Goal: Task Accomplishment & Management: Use online tool/utility

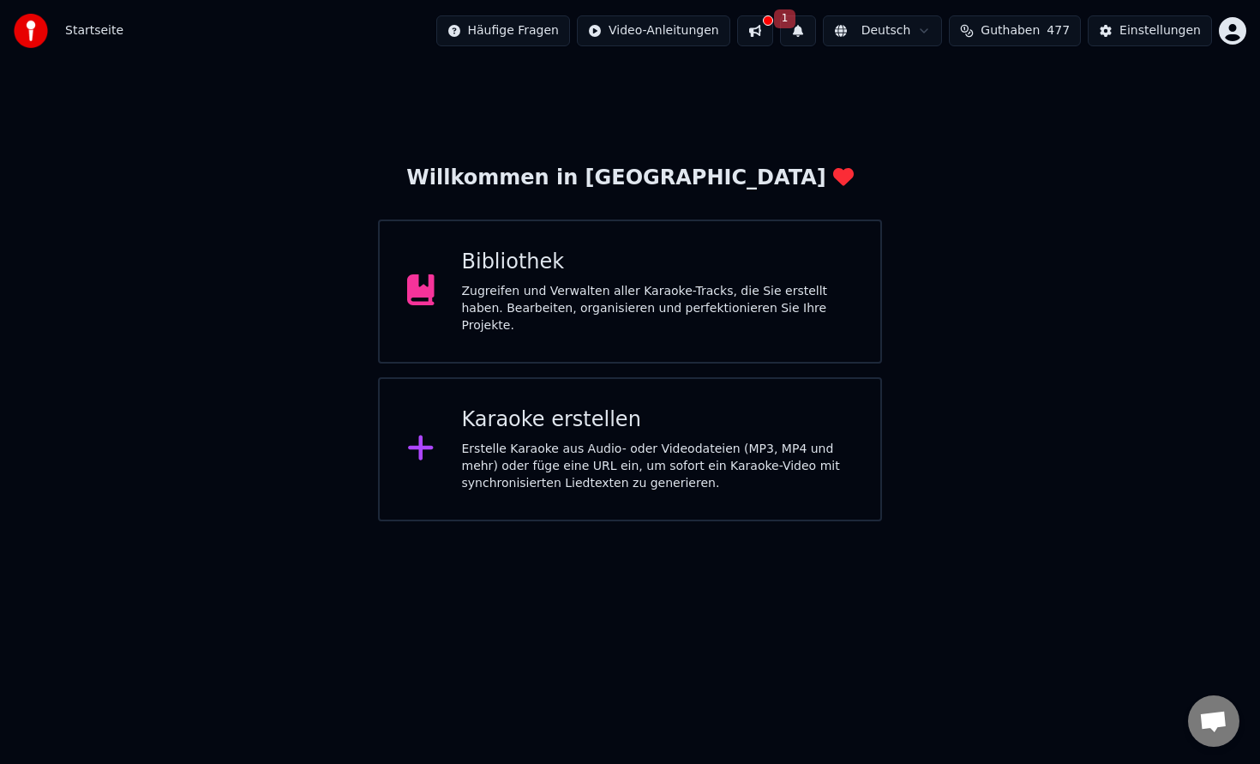
click at [729, 453] on div "Erstelle Karaoke aus Audio- oder Videodateien (MP3, MP4 und mehr) oder füge ein…" at bounding box center [658, 466] width 392 height 51
click at [771, 30] on button at bounding box center [755, 30] width 36 height 31
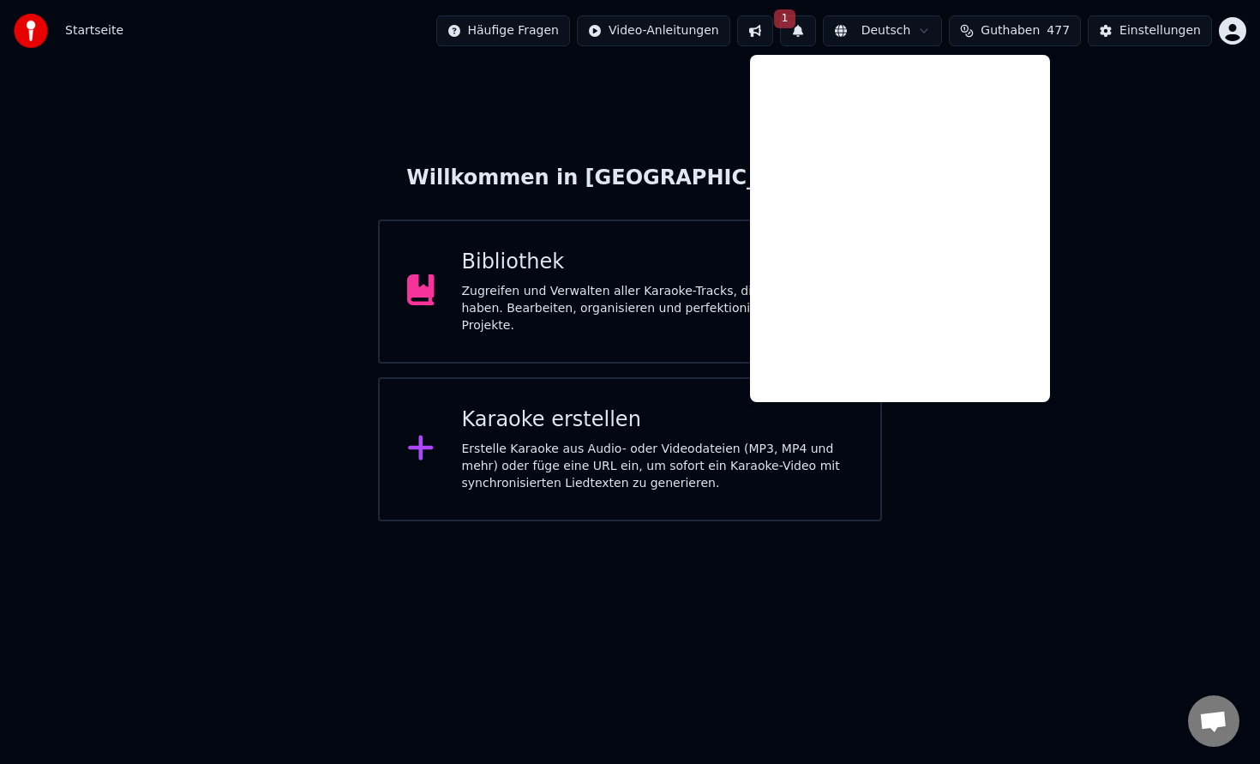
click at [805, 28] on button "1" at bounding box center [798, 30] width 36 height 31
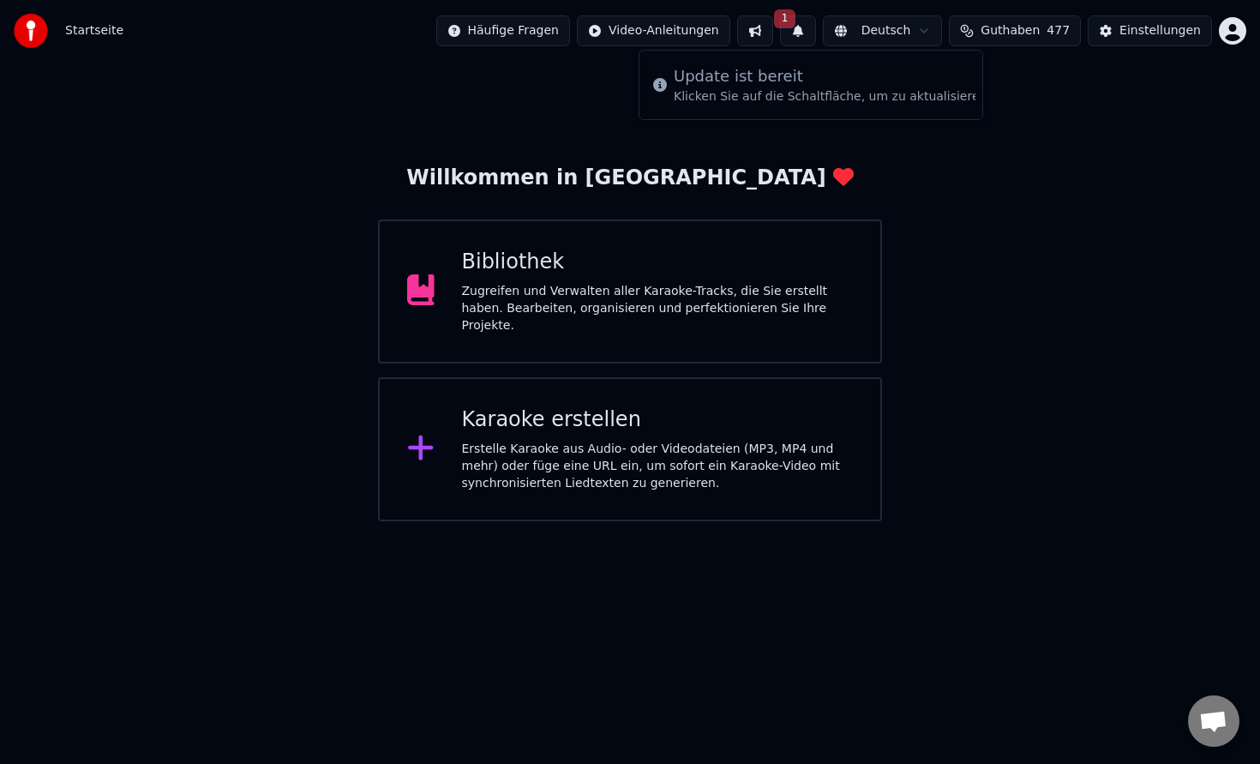
click at [807, 33] on button "1" at bounding box center [798, 30] width 36 height 31
click at [793, 17] on span "1" at bounding box center [785, 18] width 22 height 19
click at [615, 283] on div "Bibliothek Zugreifen und Verwalten aller Karaoke-Tracks, die Sie erstellt haben…" at bounding box center [658, 292] width 392 height 86
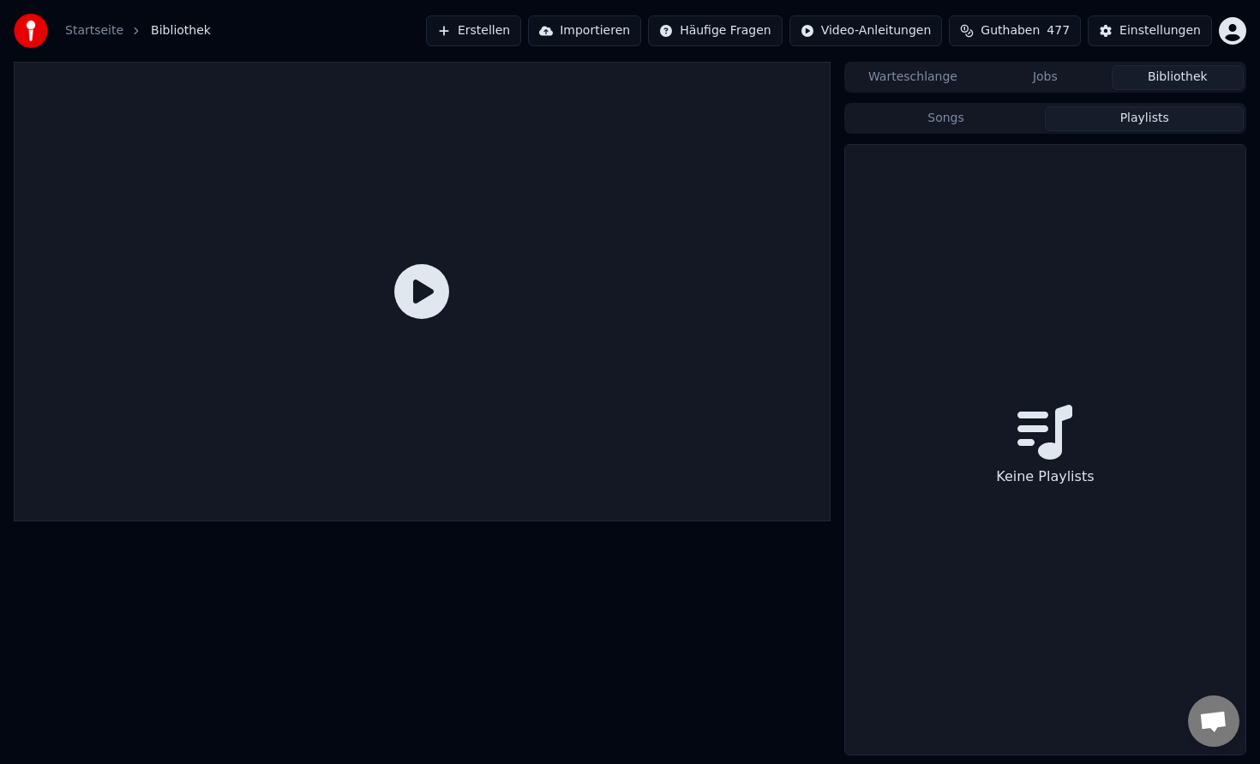
click at [1127, 112] on button "Playlists" at bounding box center [1144, 118] width 199 height 25
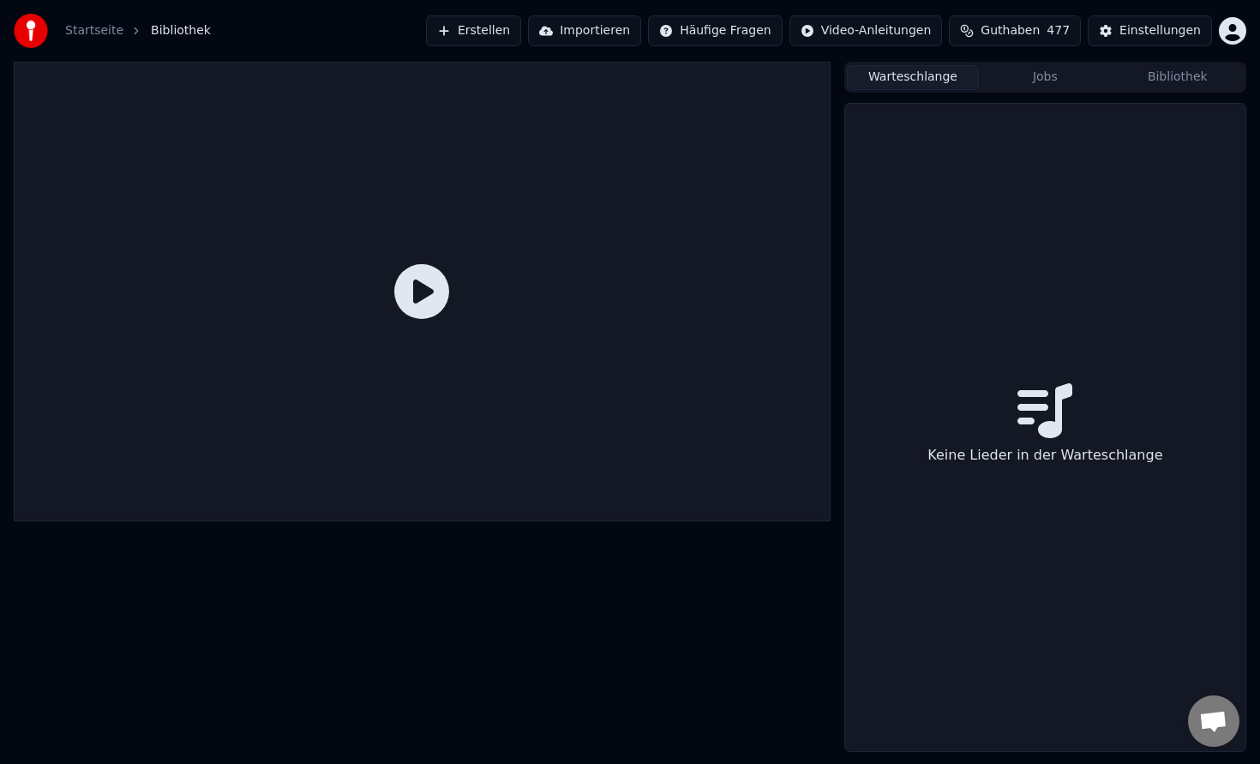
click at [964, 81] on button "Warteschlange" at bounding box center [913, 77] width 132 height 25
click at [1024, 81] on button "Jobs" at bounding box center [1045, 77] width 132 height 25
click at [1157, 81] on button "Bibliothek" at bounding box center [1178, 77] width 132 height 25
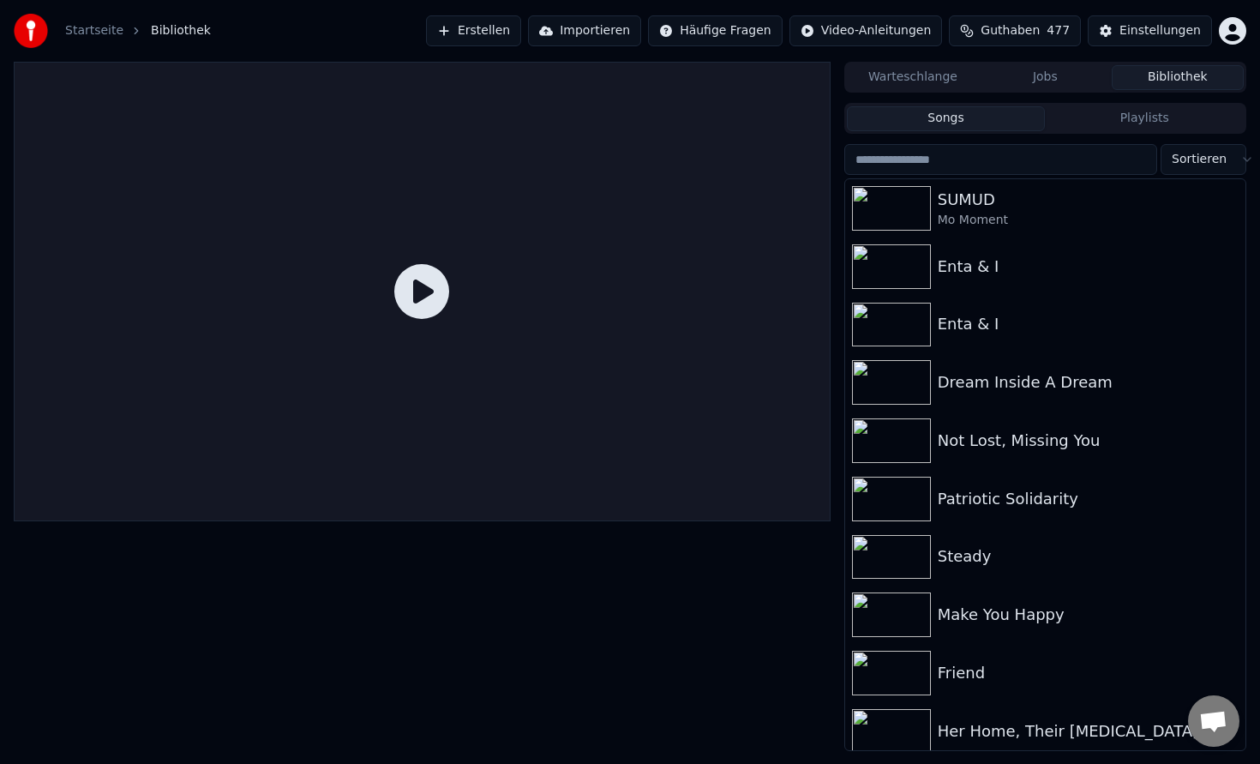
click at [902, 90] on div "Warteschlange Jobs Bibliothek" at bounding box center [1045, 77] width 402 height 31
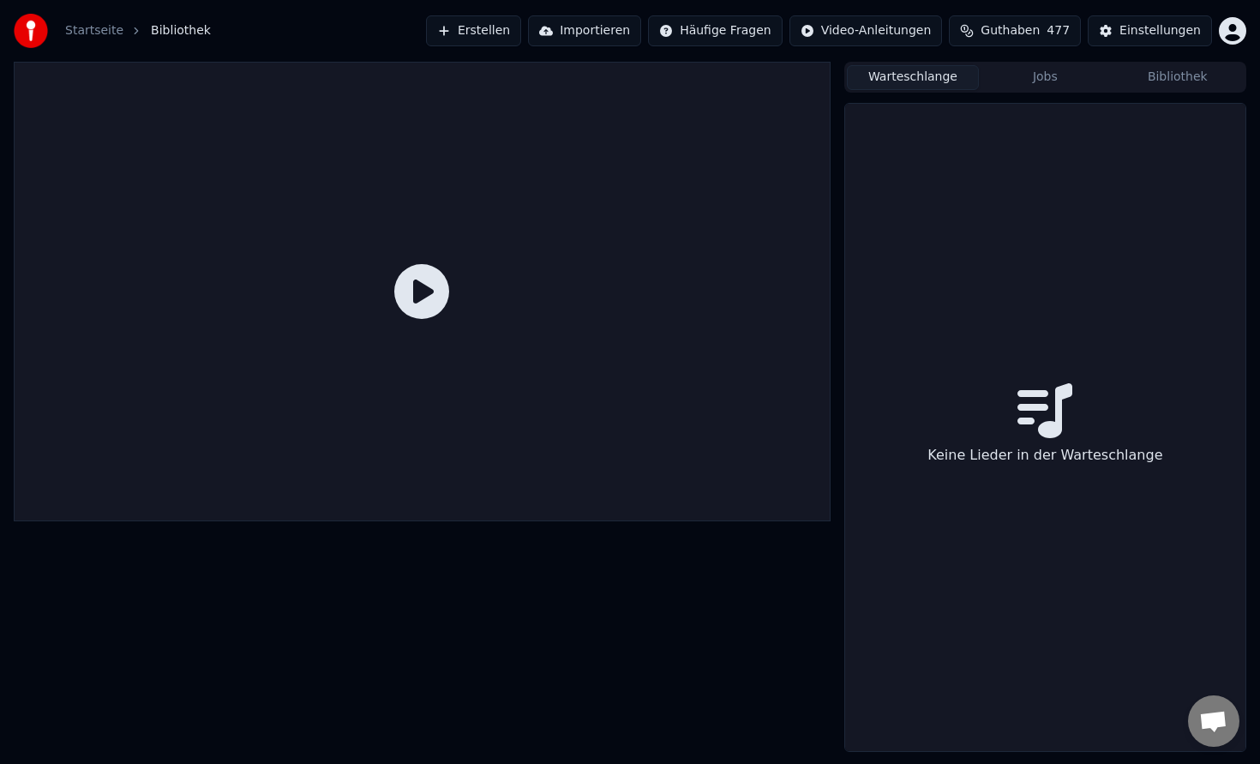
click at [901, 87] on button "Warteschlange" at bounding box center [913, 77] width 132 height 25
click at [513, 35] on button "Erstellen" at bounding box center [473, 30] width 95 height 31
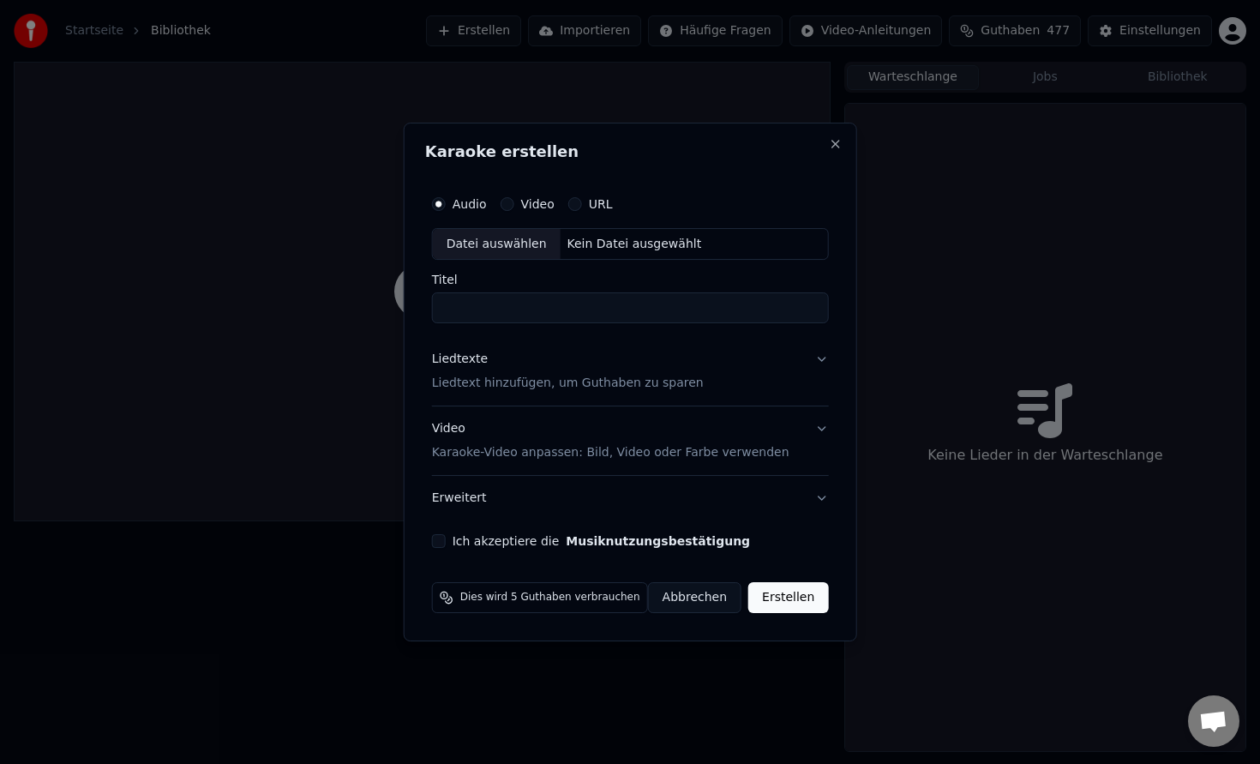
click at [604, 248] on div "Kein Datei ausgewählt" at bounding box center [635, 244] width 148 height 17
click at [597, 237] on div "Kein Datei ausgewählt" at bounding box center [635, 244] width 148 height 17
type input "**********"
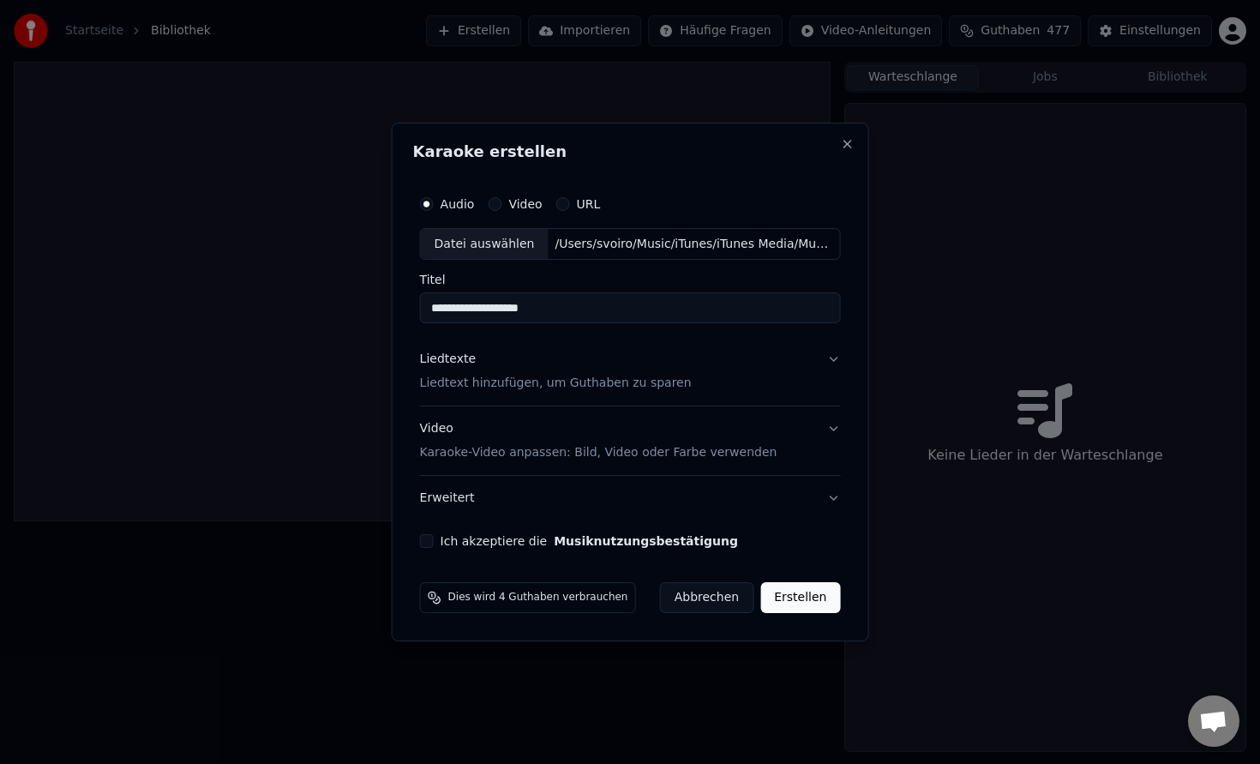
click at [651, 383] on p "Liedtext hinzufügen, um Guthaben zu sparen" at bounding box center [556, 383] width 272 height 17
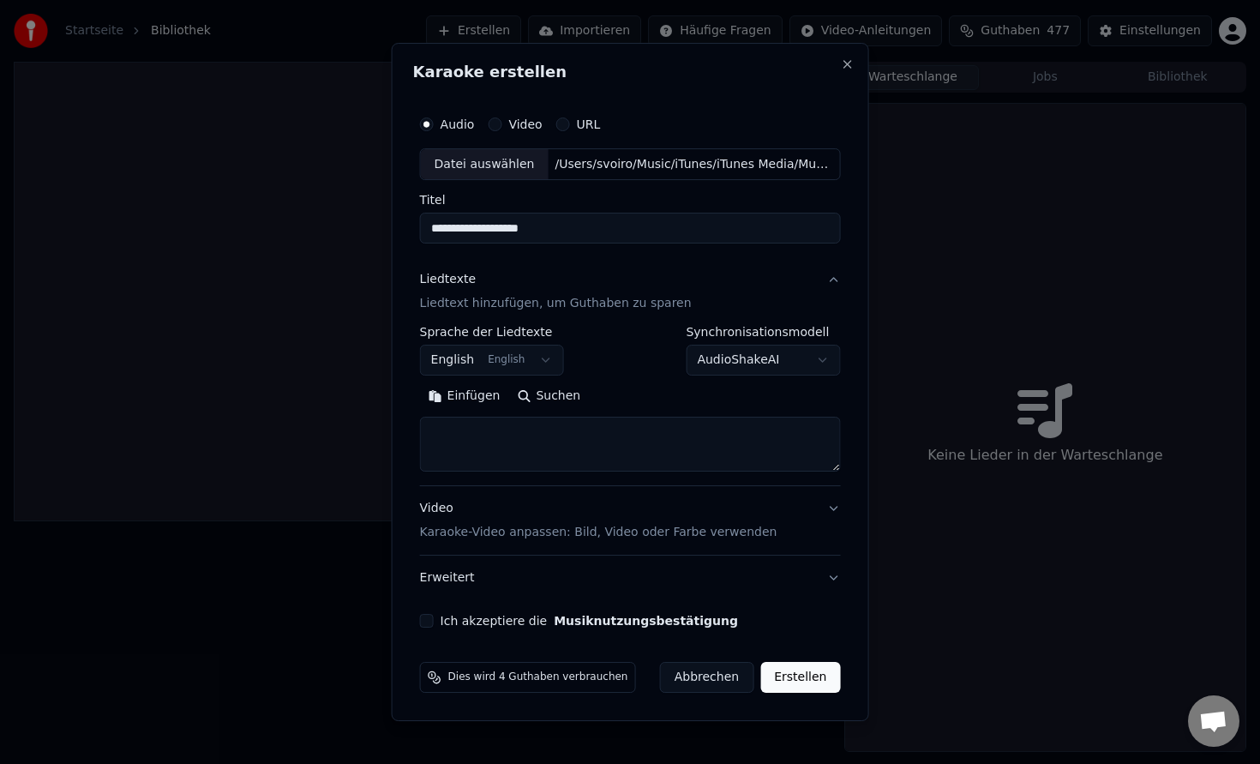
click at [483, 438] on textarea at bounding box center [630, 444] width 421 height 55
paste textarea "**********"
drag, startPoint x: 517, startPoint y: 449, endPoint x: 417, endPoint y: 446, distance: 99.5
click at [417, 446] on div "**********" at bounding box center [630, 367] width 435 height 535
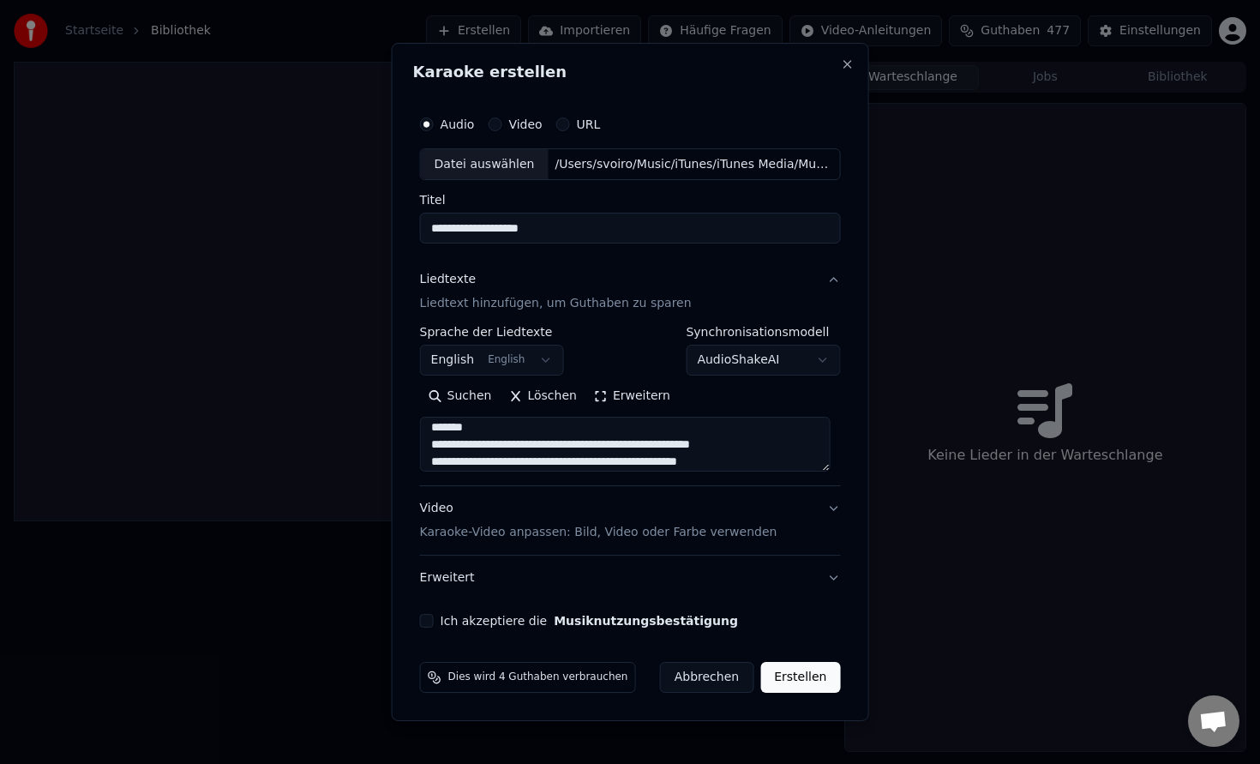
scroll to position [335, 0]
drag, startPoint x: 490, startPoint y: 436, endPoint x: 431, endPoint y: 435, distance: 59.2
click at [432, 436] on textarea at bounding box center [625, 444] width 411 height 55
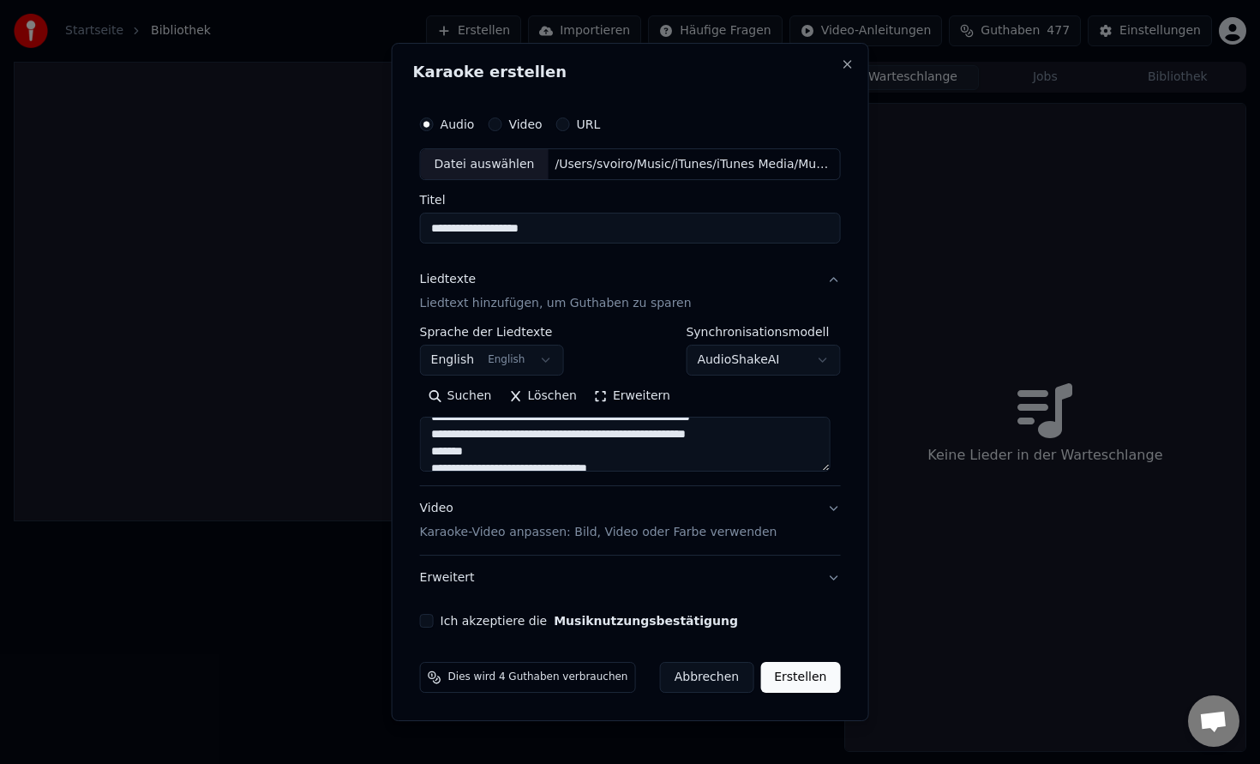
scroll to position [233, 0]
drag, startPoint x: 485, startPoint y: 458, endPoint x: 429, endPoint y: 458, distance: 55.7
click at [429, 458] on textarea at bounding box center [625, 444] width 411 height 55
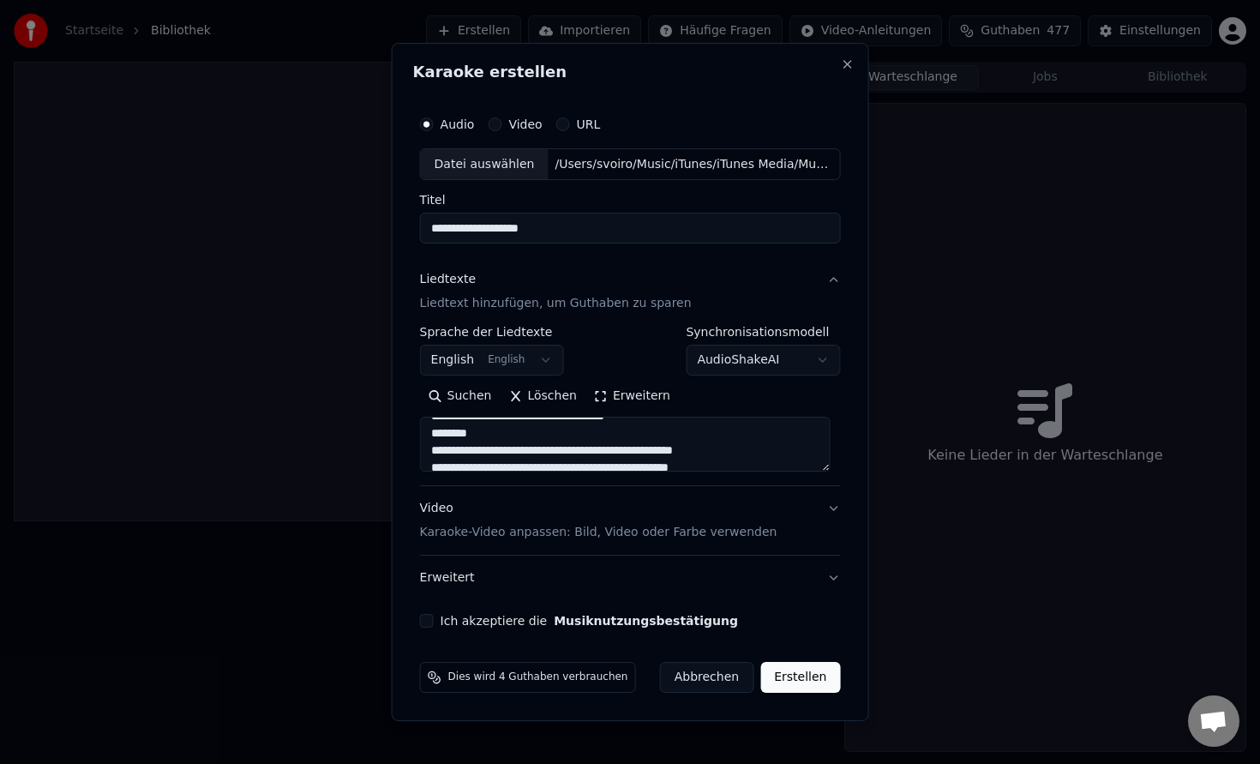
scroll to position [158, 0]
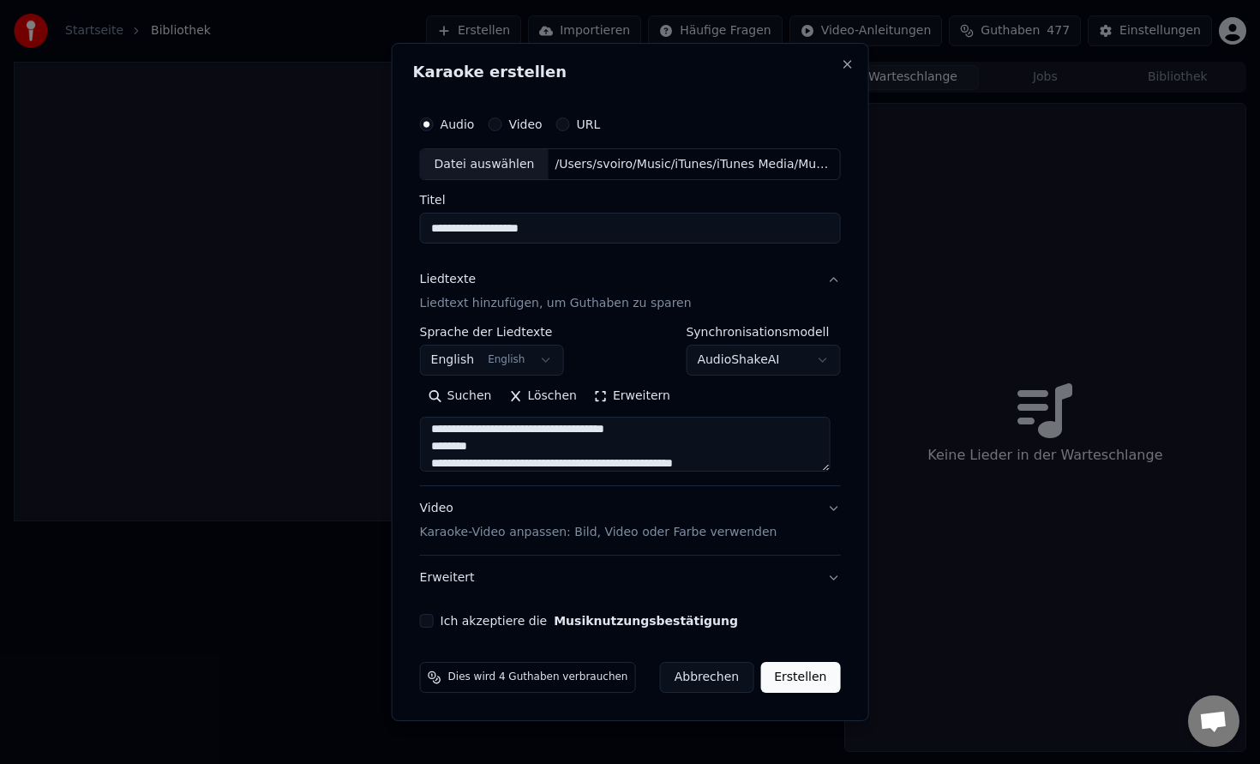
drag, startPoint x: 484, startPoint y: 446, endPoint x: 412, endPoint y: 446, distance: 72.0
click at [412, 446] on div "**********" at bounding box center [630, 382] width 477 height 679
drag, startPoint x: 485, startPoint y: 441, endPoint x: 423, endPoint y: 438, distance: 61.8
click at [423, 439] on div "**********" at bounding box center [630, 367] width 435 height 535
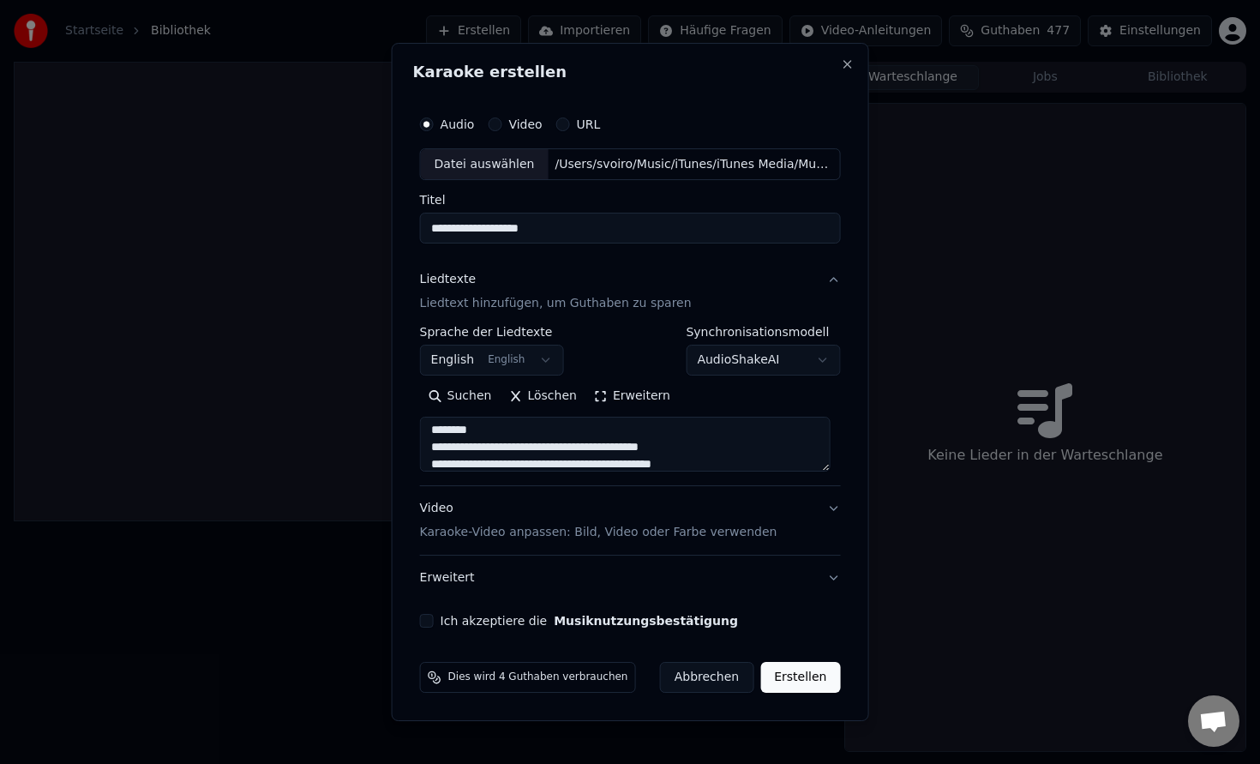
scroll to position [0, 0]
drag, startPoint x: 484, startPoint y: 428, endPoint x: 378, endPoint y: 425, distance: 106.3
click at [379, 426] on body "**********" at bounding box center [630, 382] width 1260 height 764
type textarea "**********"
click at [525, 528] on p "Karaoke-Video anpassen: Bild, Video oder Farbe verwenden" at bounding box center [598, 532] width 357 height 17
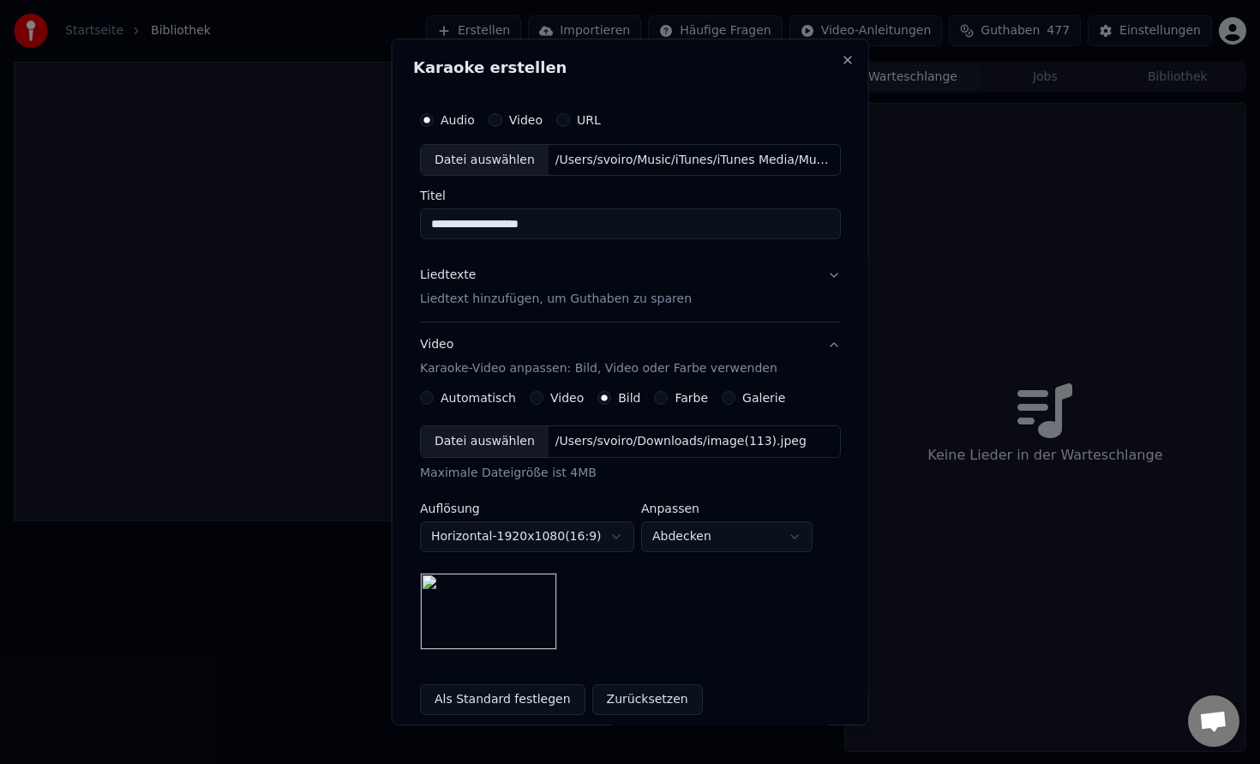
click at [591, 452] on div "Datei auswählen /Users/svoiro/Downloads/image(113).jpeg" at bounding box center [630, 441] width 421 height 33
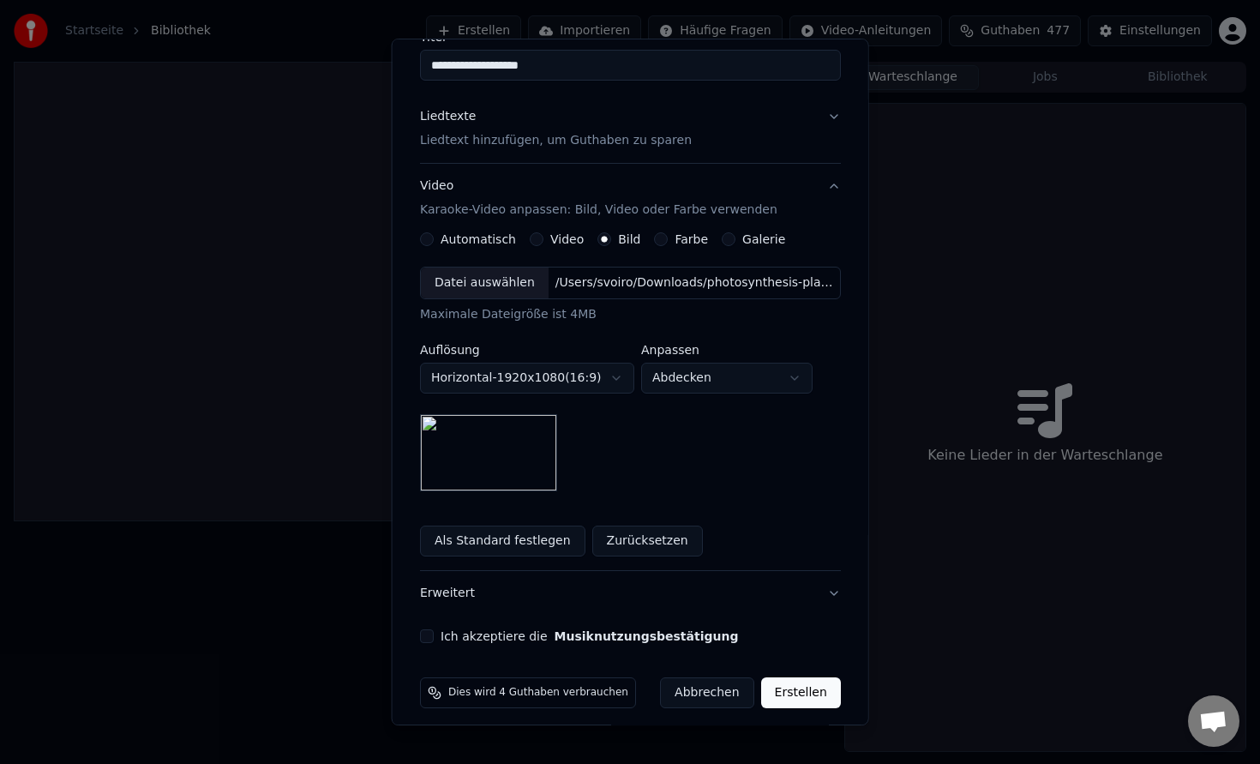
scroll to position [170, 0]
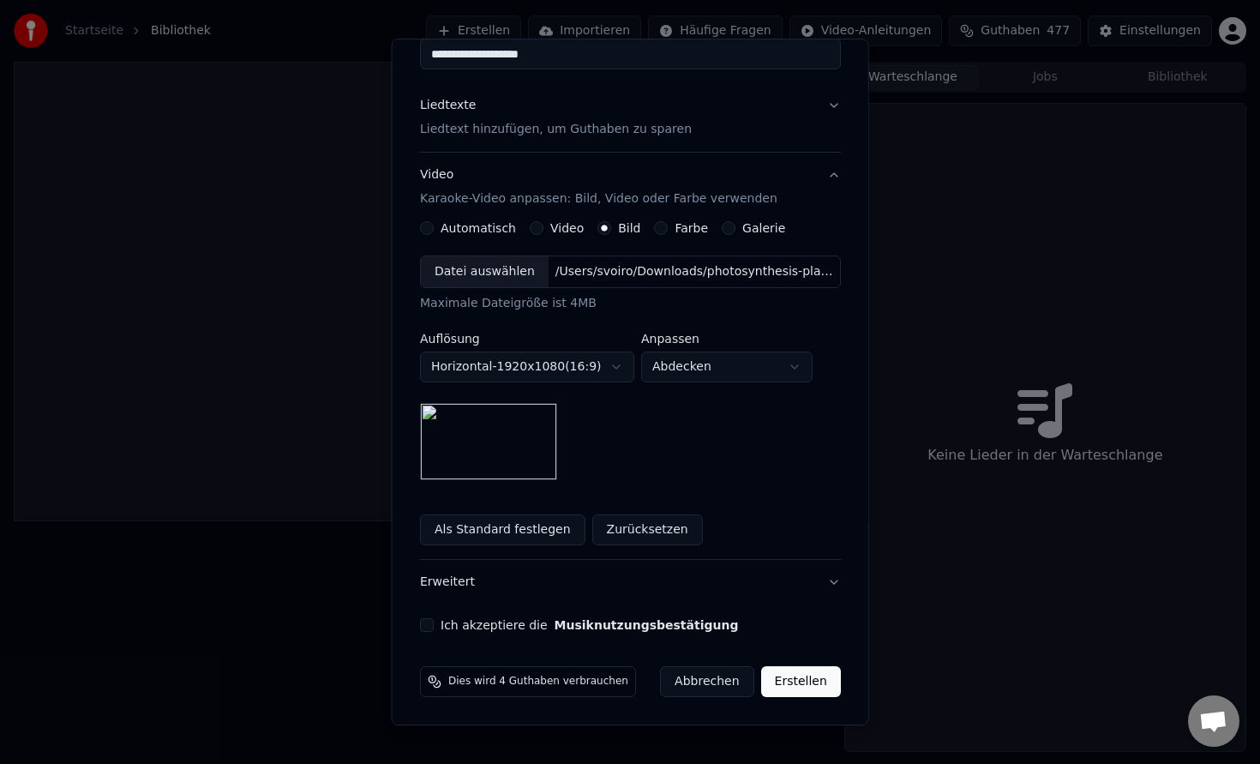
click at [427, 627] on button "Ich akzeptiere die Musiknutzungsbestätigung" at bounding box center [427, 625] width 14 height 14
click at [788, 686] on button "Erstellen" at bounding box center [800, 681] width 80 height 31
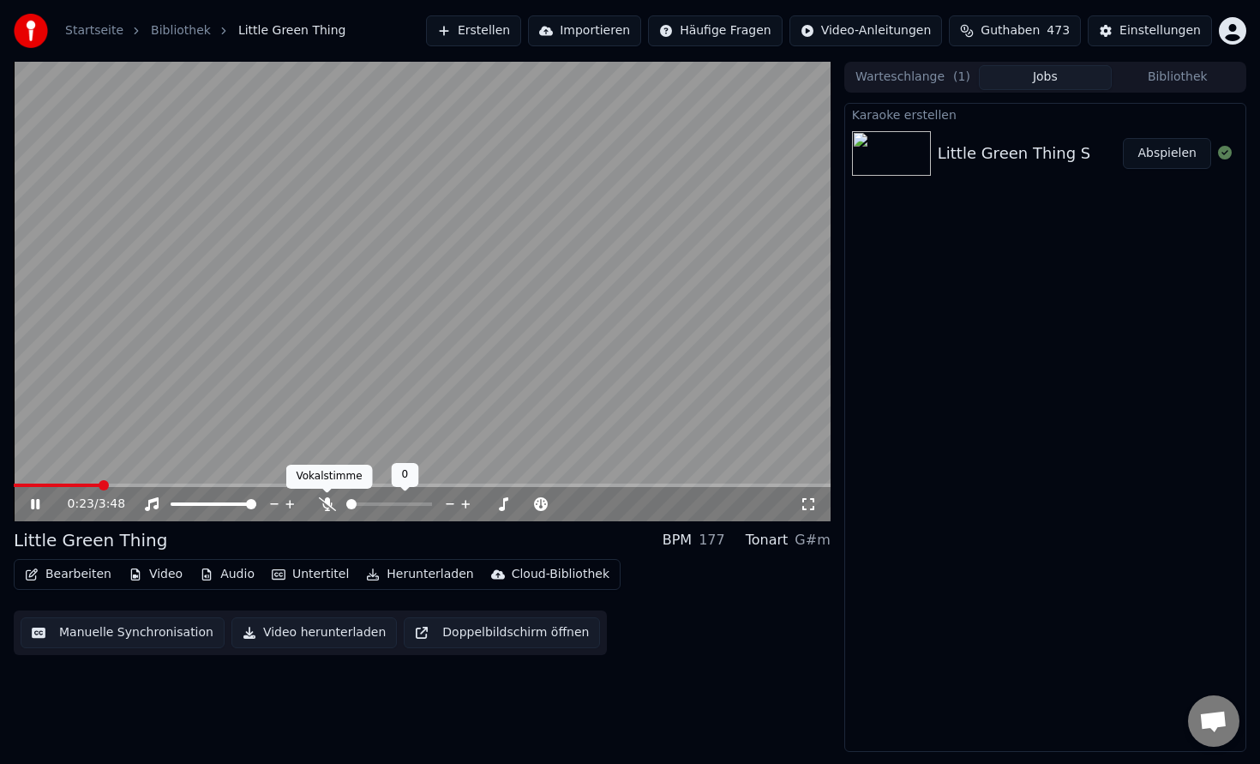
click at [329, 502] on icon at bounding box center [327, 504] width 17 height 14
click at [61, 482] on video at bounding box center [422, 291] width 817 height 459
click at [56, 486] on span at bounding box center [35, 484] width 43 height 3
click at [38, 501] on icon at bounding box center [47, 504] width 40 height 14
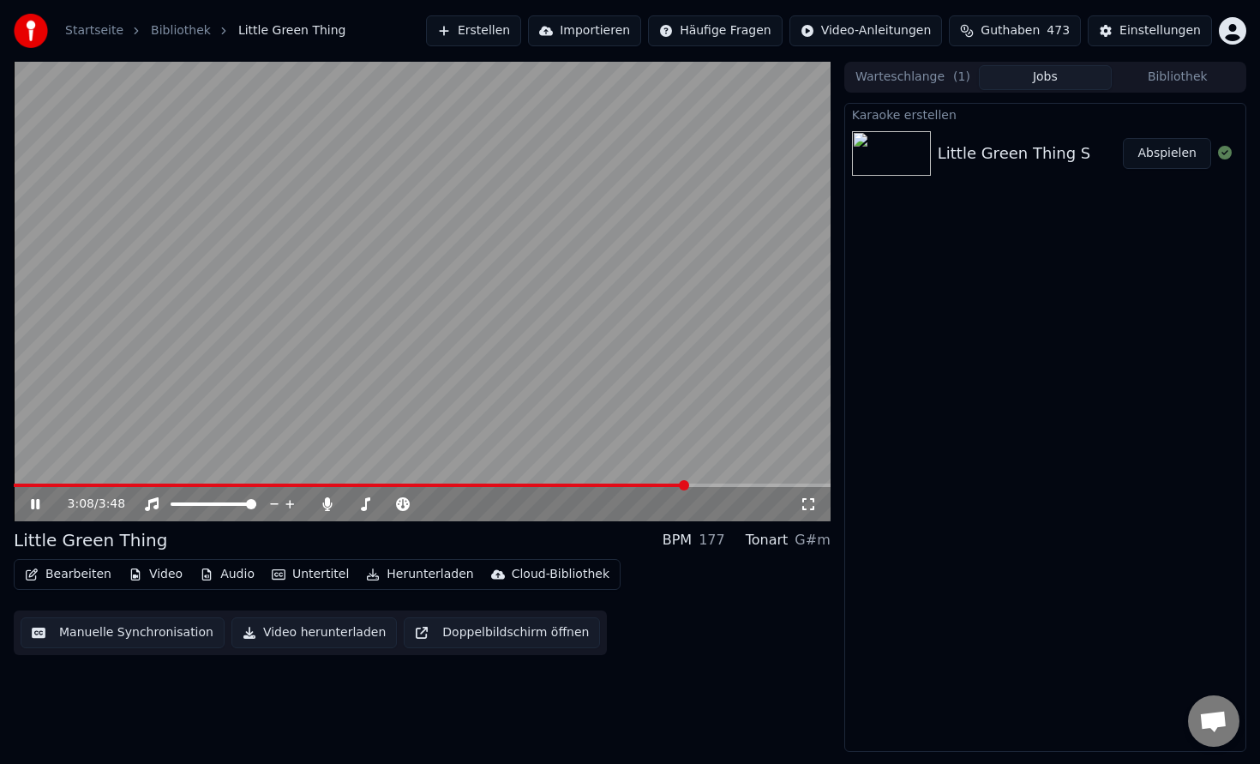
click at [331, 633] on button "Video herunterladen" at bounding box center [313, 632] width 165 height 31
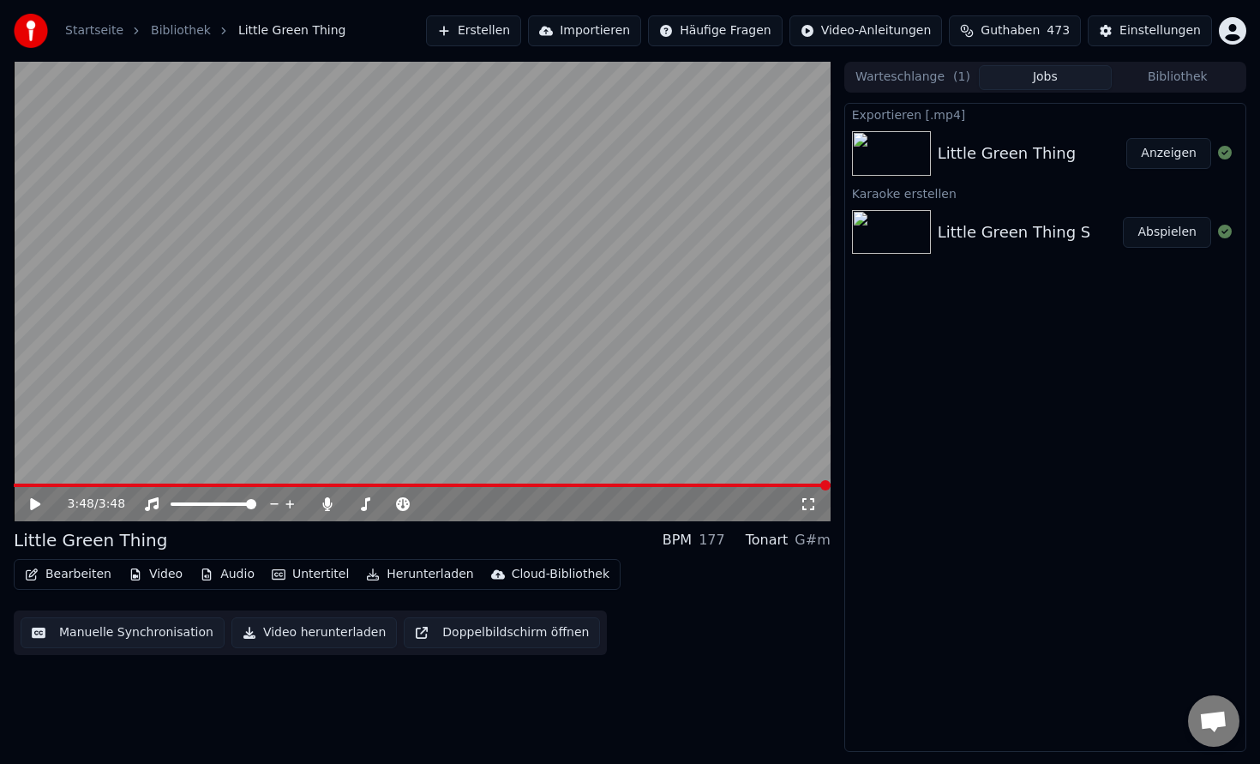
click at [1164, 150] on button "Anzeigen" at bounding box center [1168, 153] width 85 height 31
